Goal: Information Seeking & Learning: Compare options

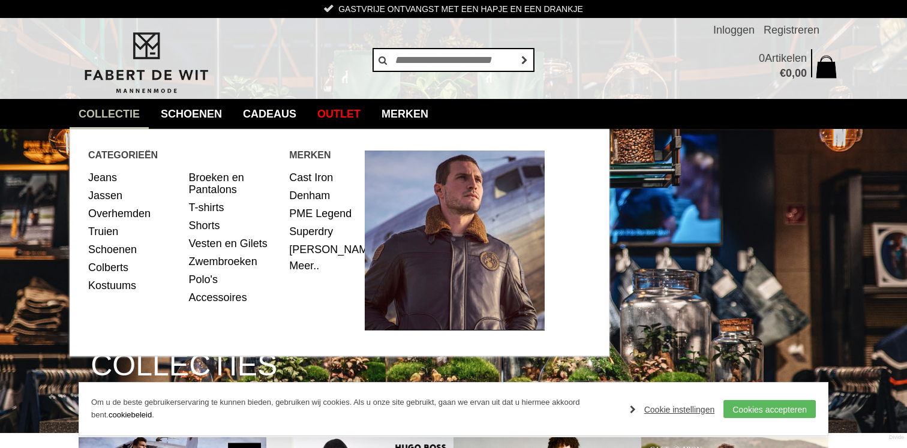
click at [104, 109] on link "collectie" at bounding box center [109, 114] width 79 height 30
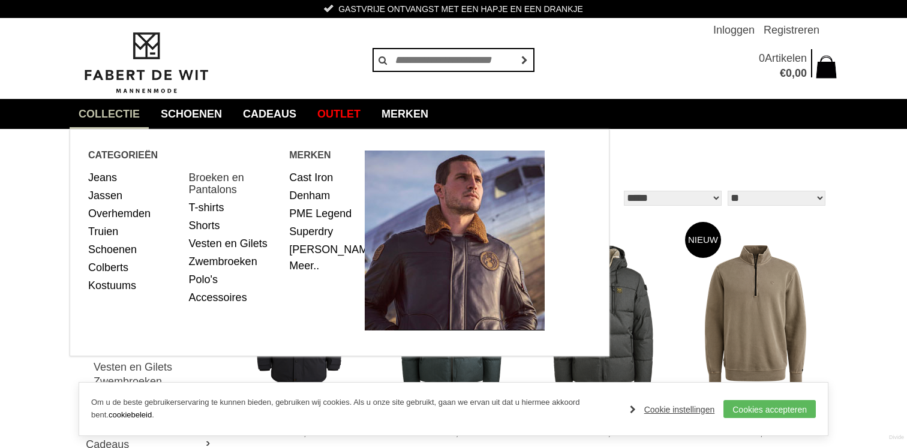
click at [209, 182] on link "Broeken en Pantalons" at bounding box center [235, 184] width 92 height 30
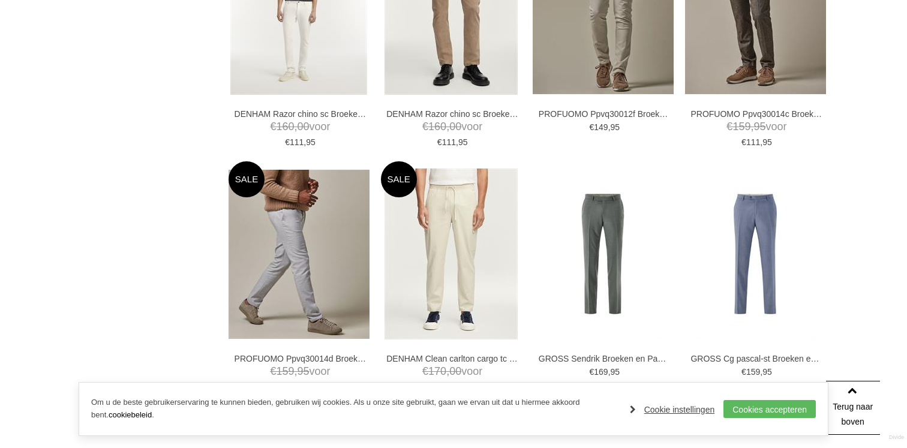
scroll to position [2119, 0]
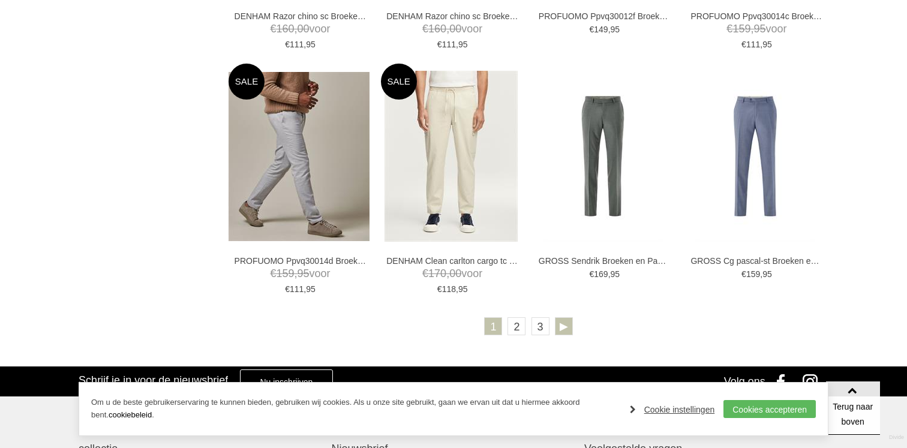
click at [570, 319] on link at bounding box center [564, 326] width 18 height 18
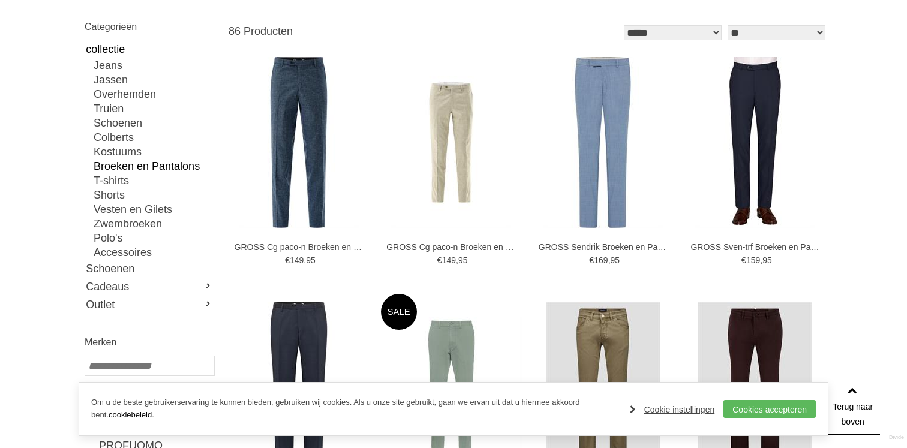
scroll to position [160, 0]
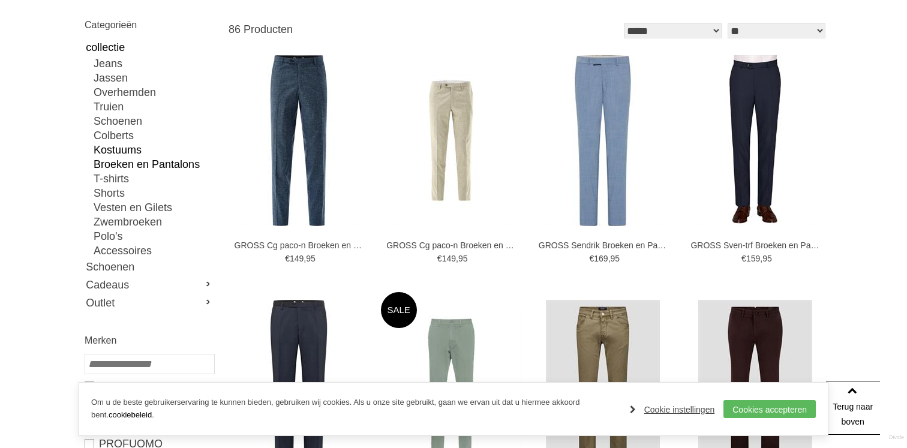
click at [123, 148] on link "Kostuums" at bounding box center [154, 150] width 120 height 14
type input "***"
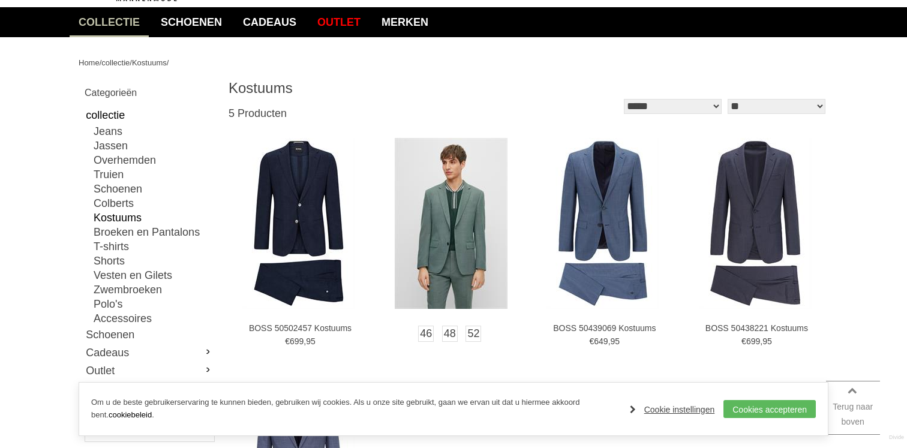
scroll to position [95, 0]
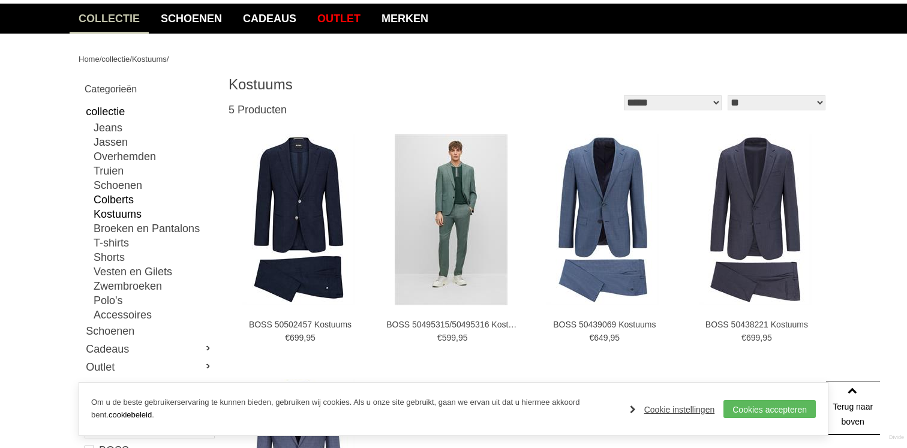
click at [113, 203] on link "Colberts" at bounding box center [154, 200] width 120 height 14
type input "***"
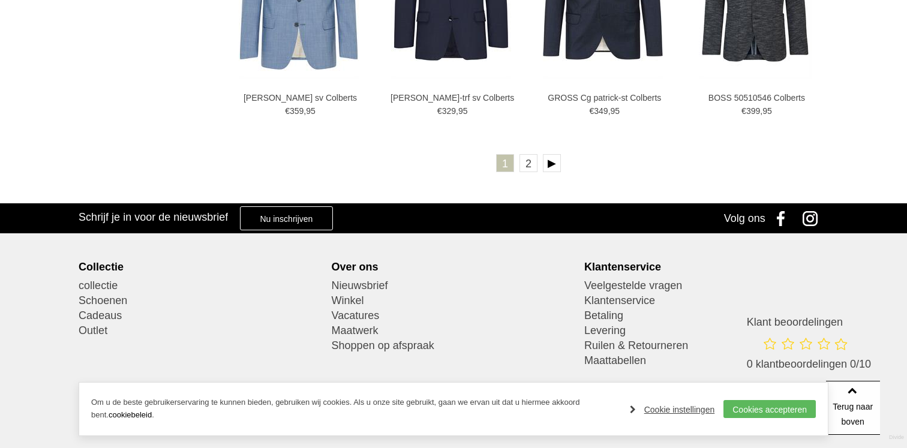
scroll to position [2280, 0]
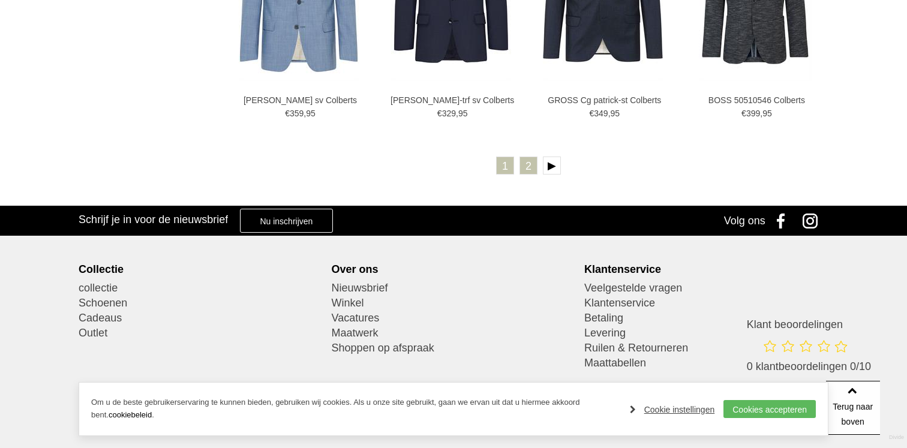
click at [531, 167] on link "2" at bounding box center [529, 166] width 18 height 18
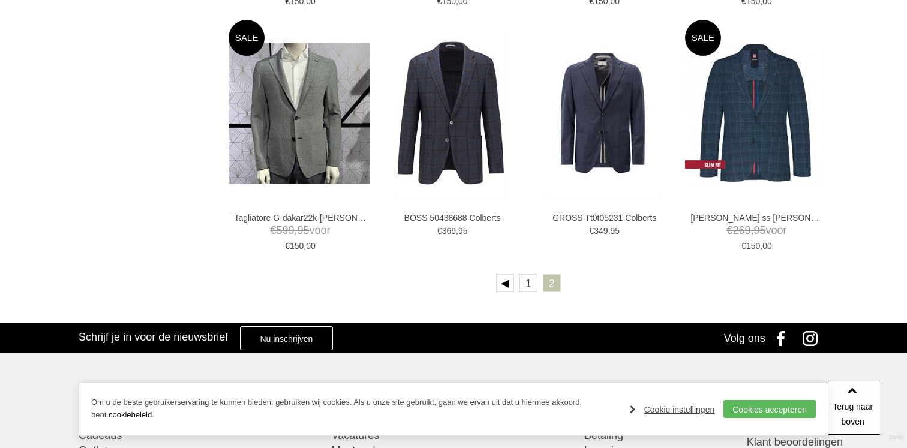
scroll to position [1901, 0]
